Goal: Transaction & Acquisition: Purchase product/service

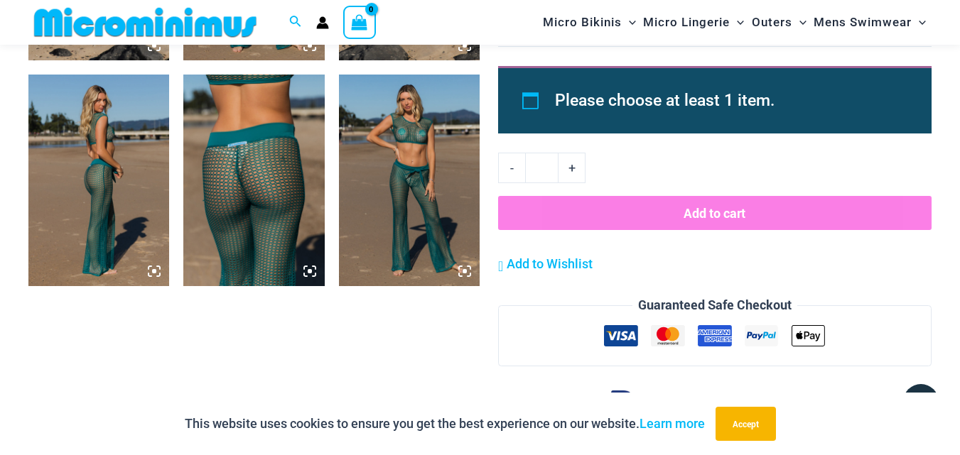
scroll to position [1203, 0]
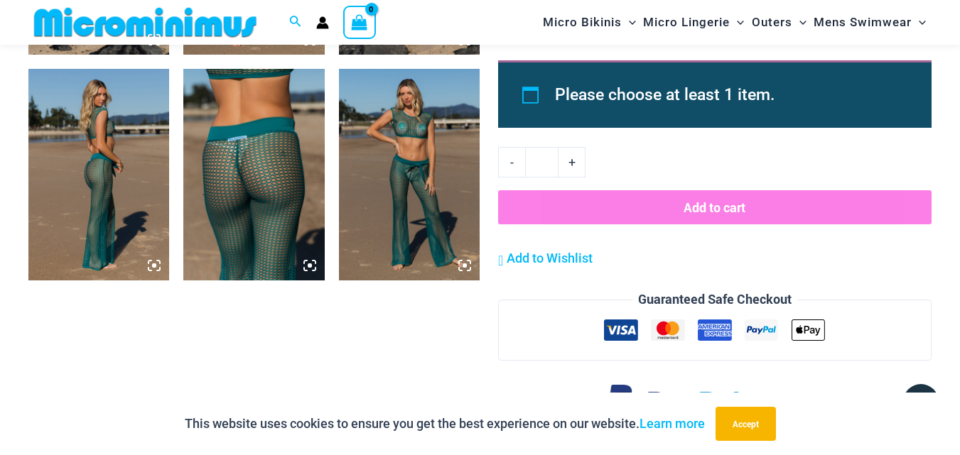
click at [200, 193] on img at bounding box center [253, 175] width 141 height 212
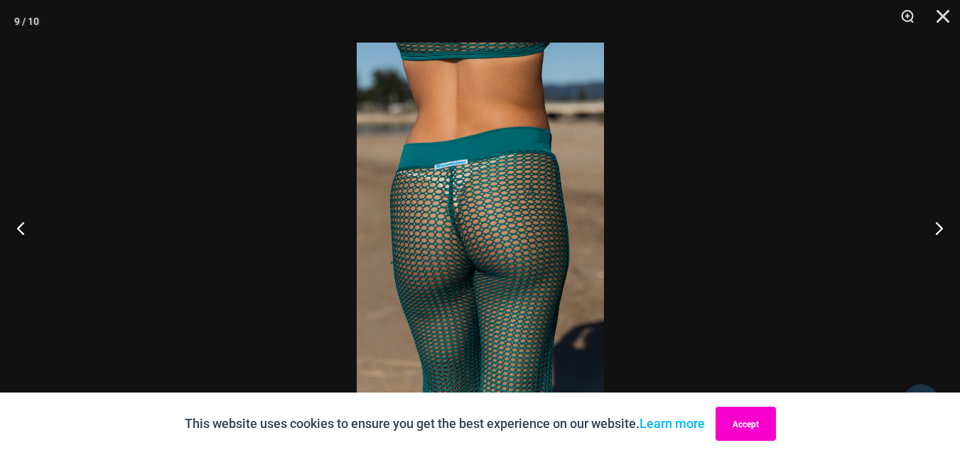
click at [736, 427] on button "Accept" at bounding box center [745, 424] width 60 height 34
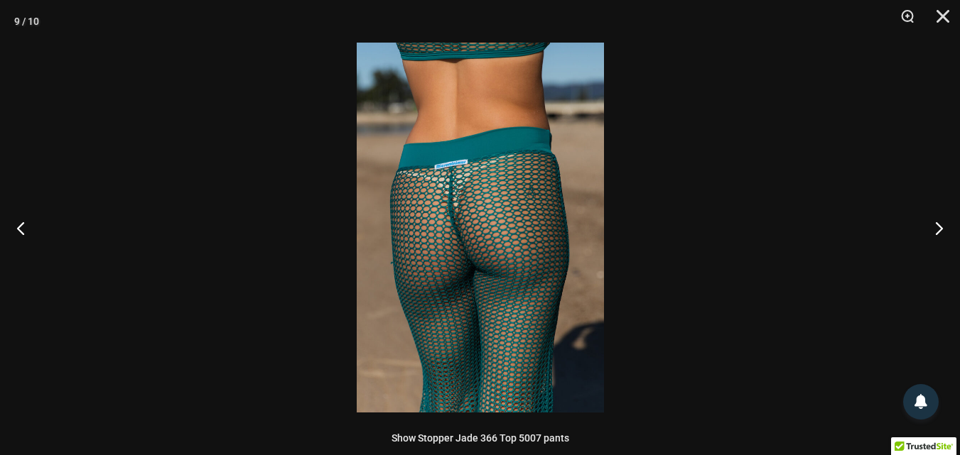
click at [476, 208] on img at bounding box center [480, 228] width 247 height 370
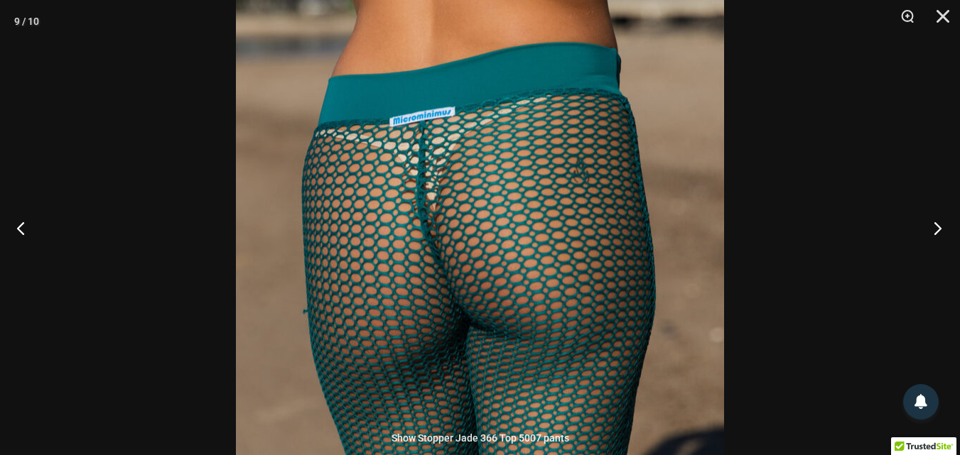
click at [937, 240] on button "Next" at bounding box center [932, 228] width 53 height 71
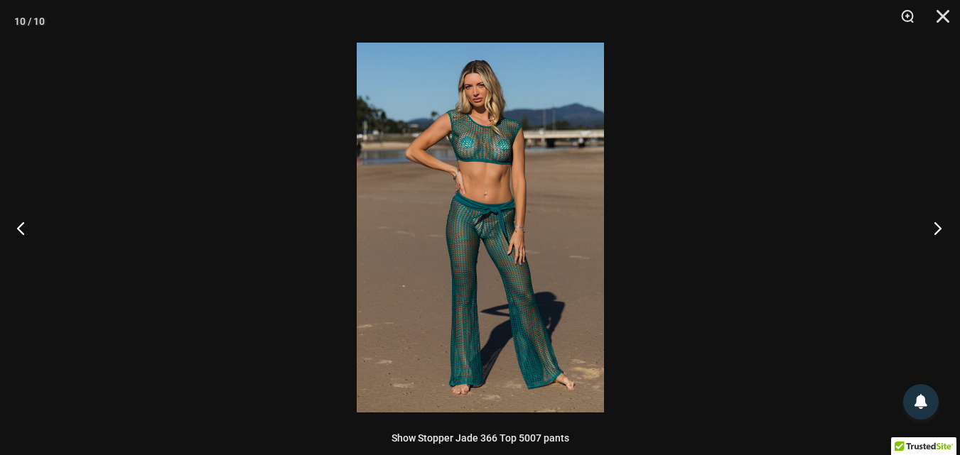
click at [937, 240] on button "Next" at bounding box center [932, 228] width 53 height 71
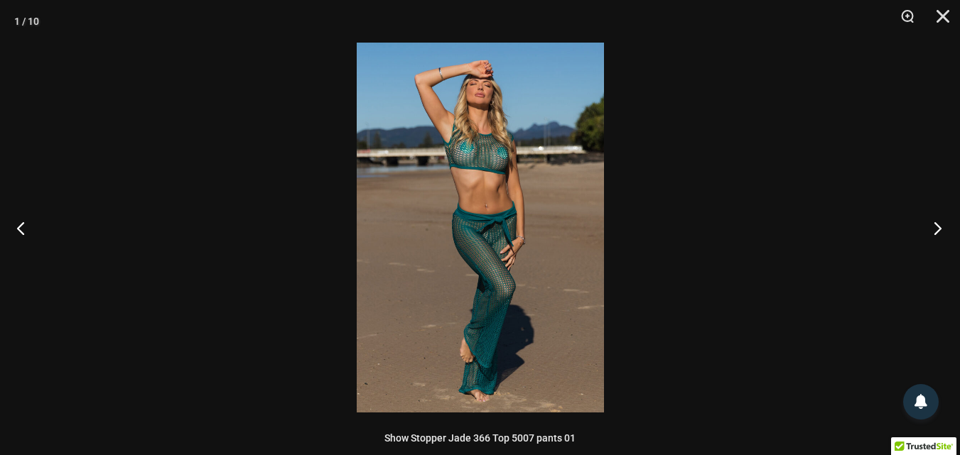
click at [937, 240] on button "Next" at bounding box center [932, 228] width 53 height 71
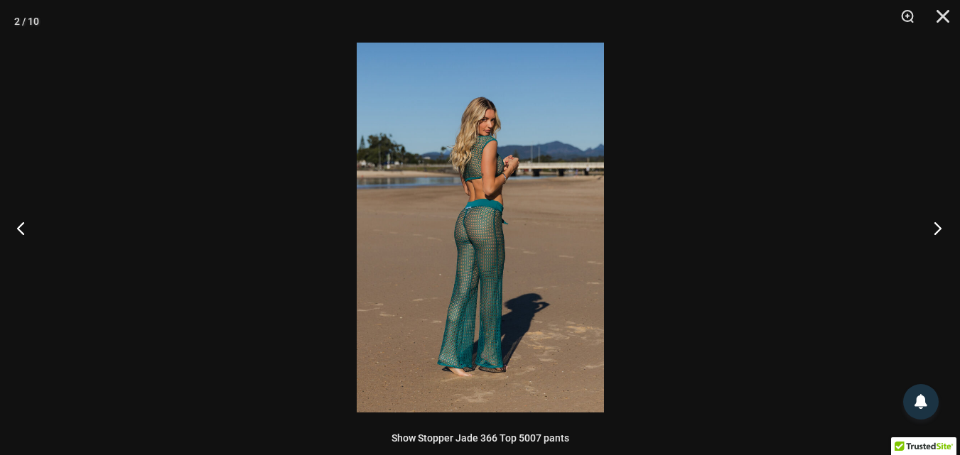
click at [937, 240] on button "Next" at bounding box center [932, 228] width 53 height 71
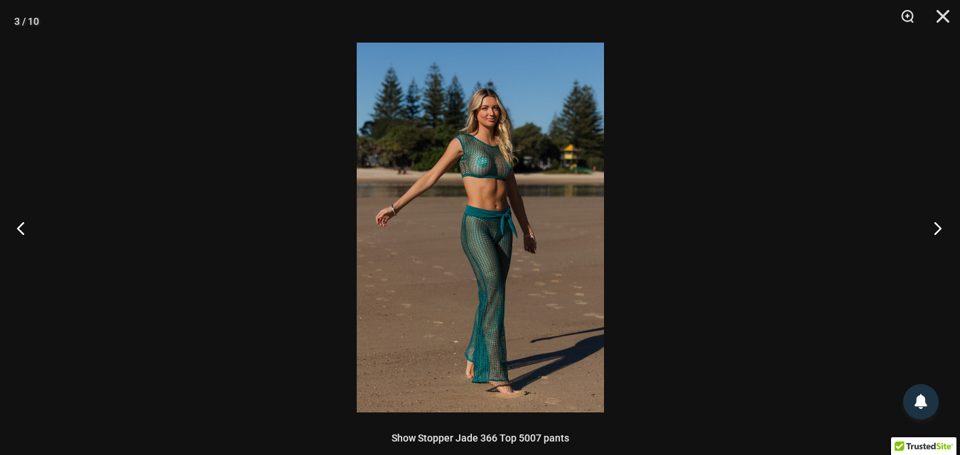
click at [937, 240] on button "Next" at bounding box center [932, 228] width 53 height 71
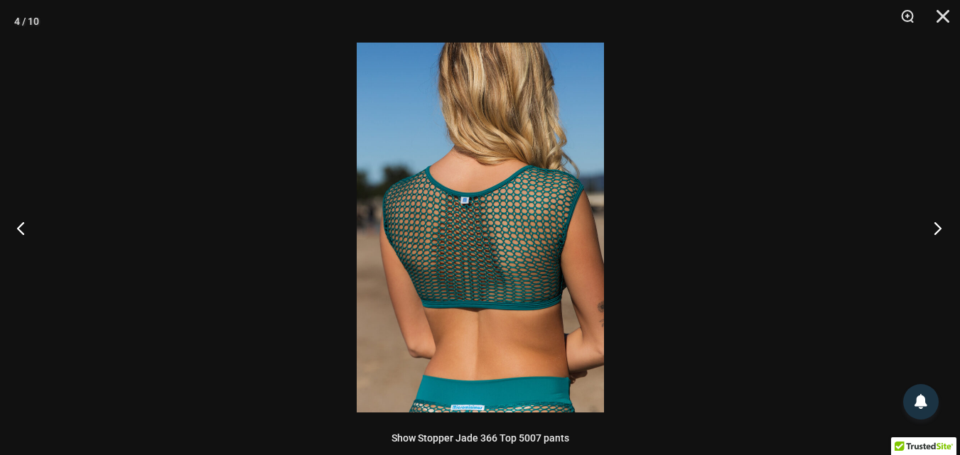
click at [937, 240] on button "Next" at bounding box center [932, 228] width 53 height 71
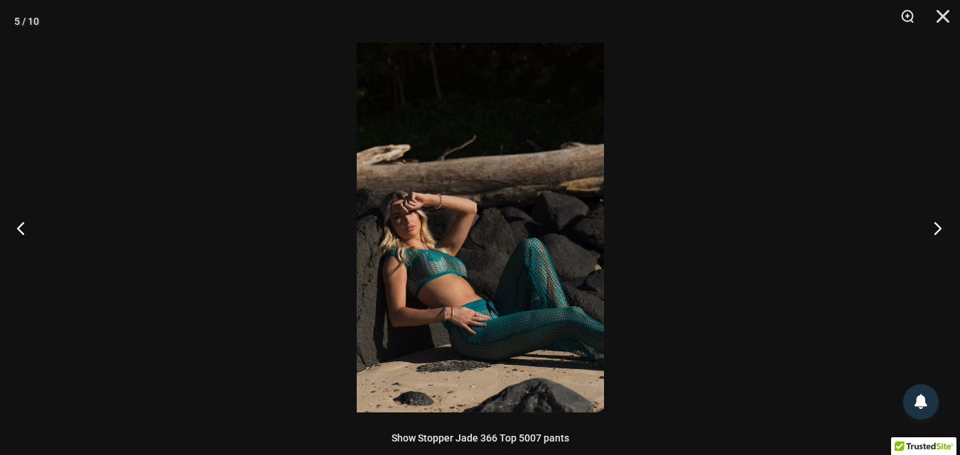
click at [937, 240] on button "Next" at bounding box center [932, 228] width 53 height 71
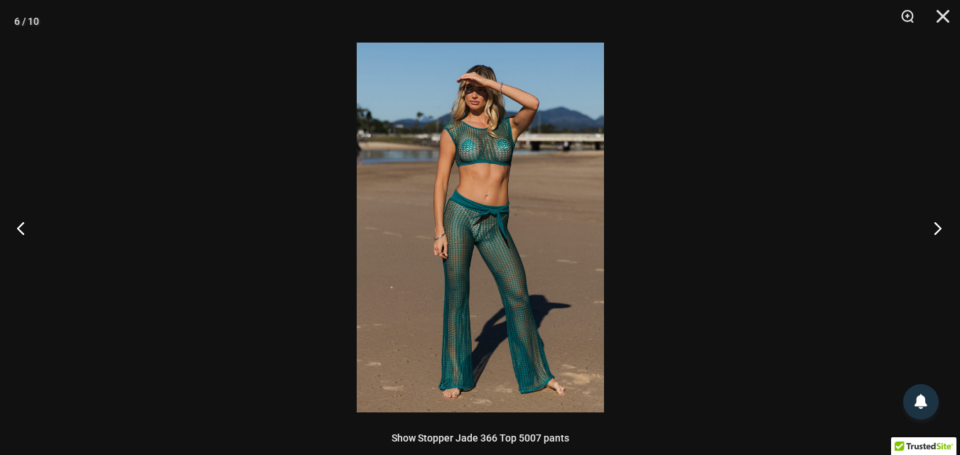
click at [937, 240] on button "Next" at bounding box center [932, 228] width 53 height 71
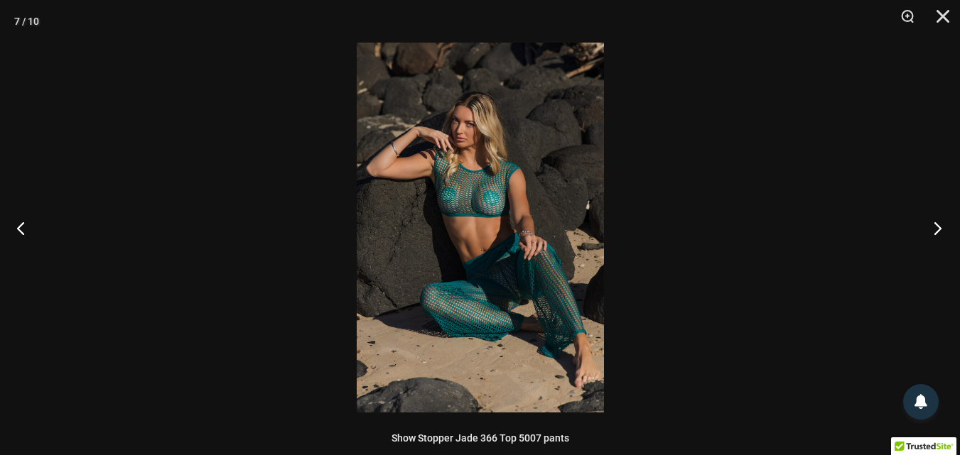
click at [937, 240] on button "Next" at bounding box center [932, 228] width 53 height 71
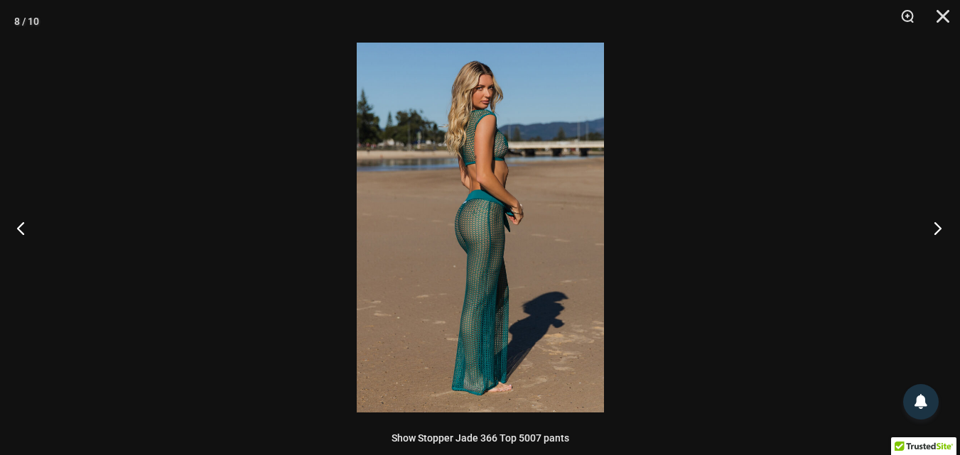
click at [937, 240] on button "Next" at bounding box center [932, 228] width 53 height 71
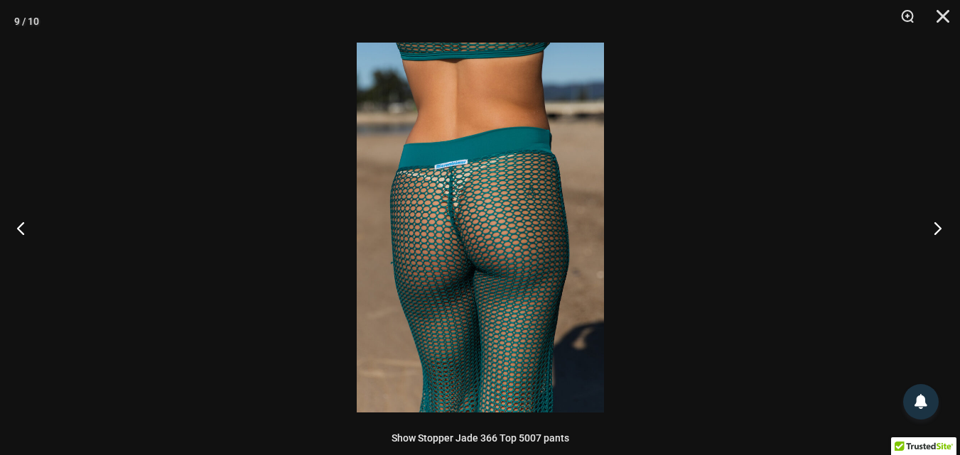
click at [943, 227] on button "Next" at bounding box center [932, 228] width 53 height 71
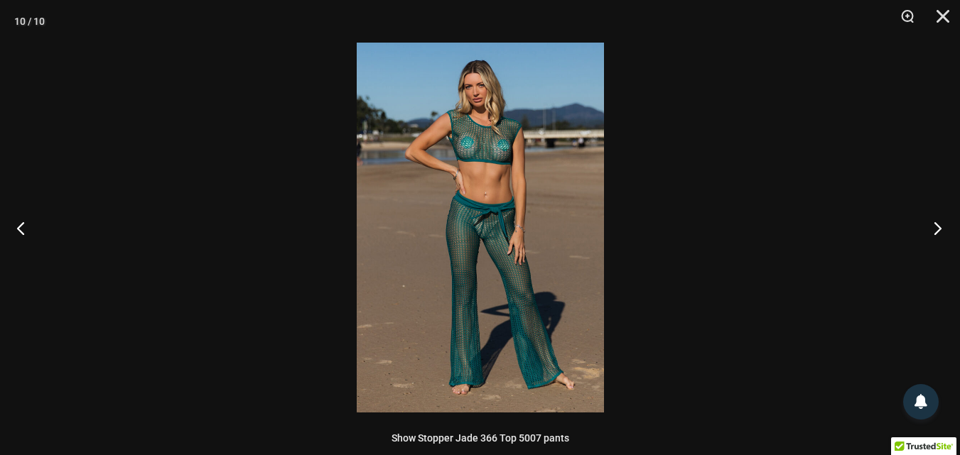
click at [940, 232] on button "Next" at bounding box center [932, 228] width 53 height 71
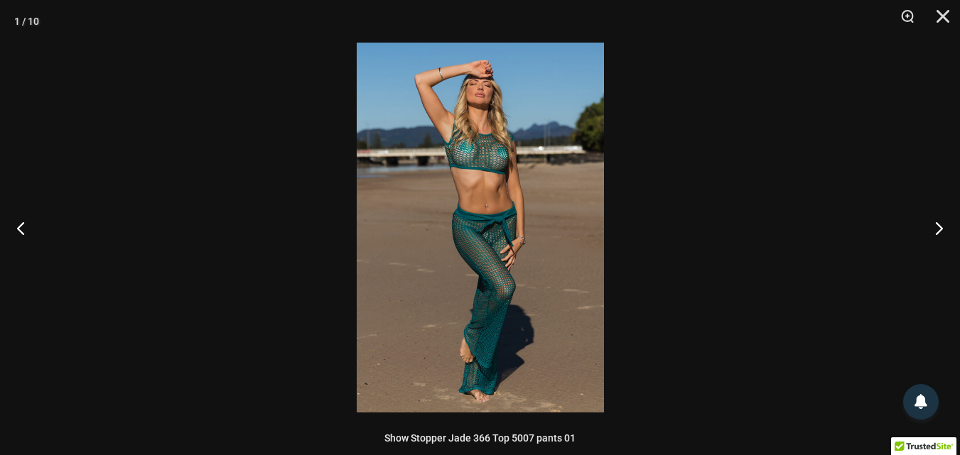
click at [536, 275] on img at bounding box center [480, 228] width 247 height 370
